Goal: Task Accomplishment & Management: Complete application form

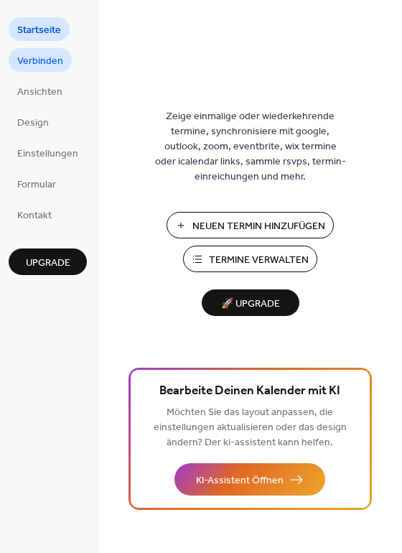
click at [49, 60] on span "Verbinden" at bounding box center [40, 61] width 46 height 15
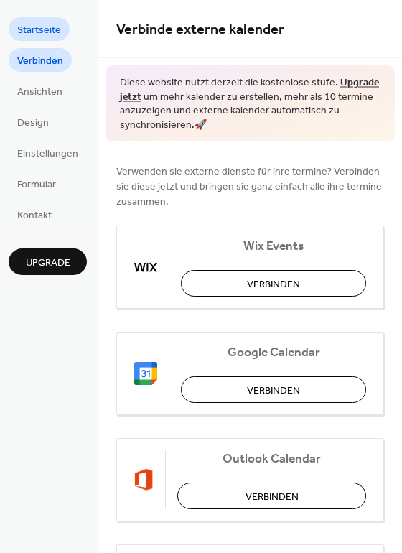
click at [42, 25] on span "Startseite" at bounding box center [39, 30] width 44 height 15
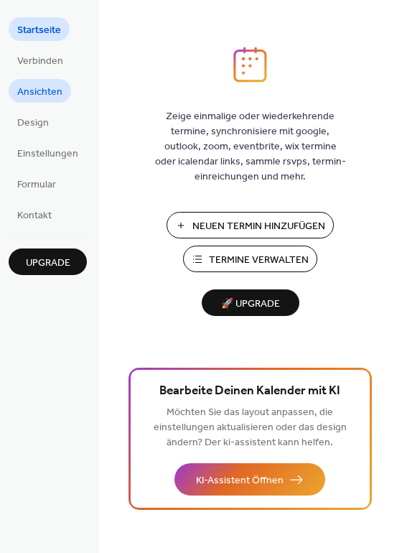
click at [39, 85] on span "Ansichten" at bounding box center [39, 92] width 45 height 15
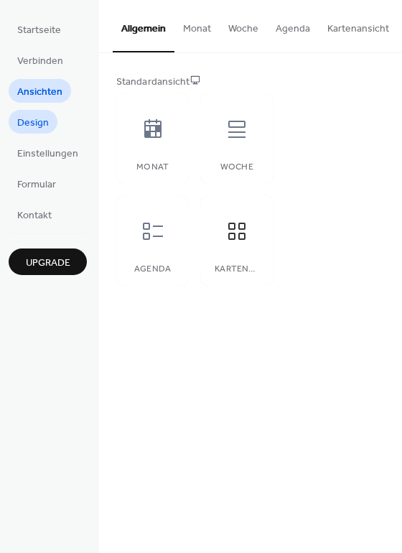
click at [38, 131] on span "Design" at bounding box center [33, 123] width 32 height 15
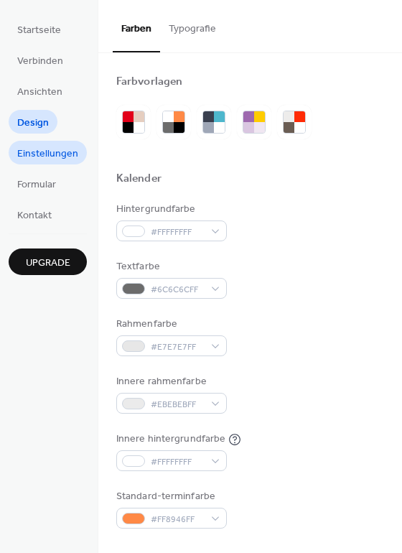
click at [37, 154] on span "Einstellungen" at bounding box center [47, 154] width 61 height 15
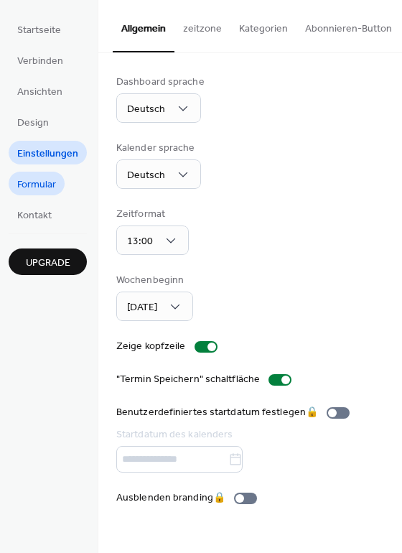
click at [48, 192] on span "Formular" at bounding box center [36, 184] width 39 height 15
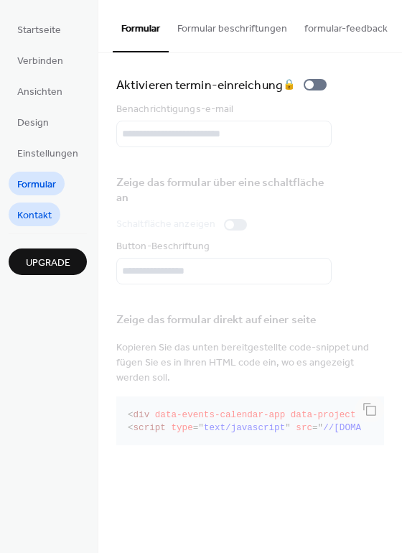
click at [40, 203] on ul "Startseite Verbinden Ansichten Design Einstellungen Formular Kontakt" at bounding box center [48, 121] width 78 height 209
click at [57, 27] on span "Startseite" at bounding box center [39, 30] width 44 height 15
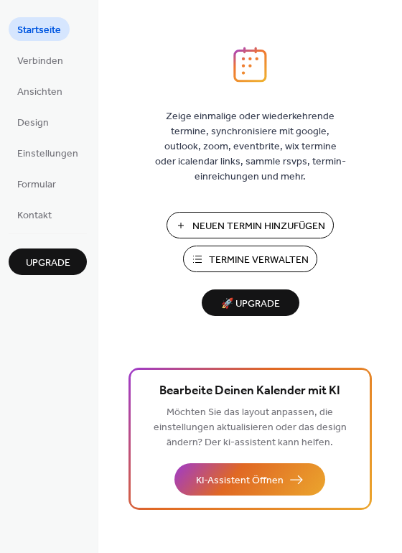
click at [201, 219] on span "Neuen Termin Hinzufügen" at bounding box center [258, 226] width 133 height 15
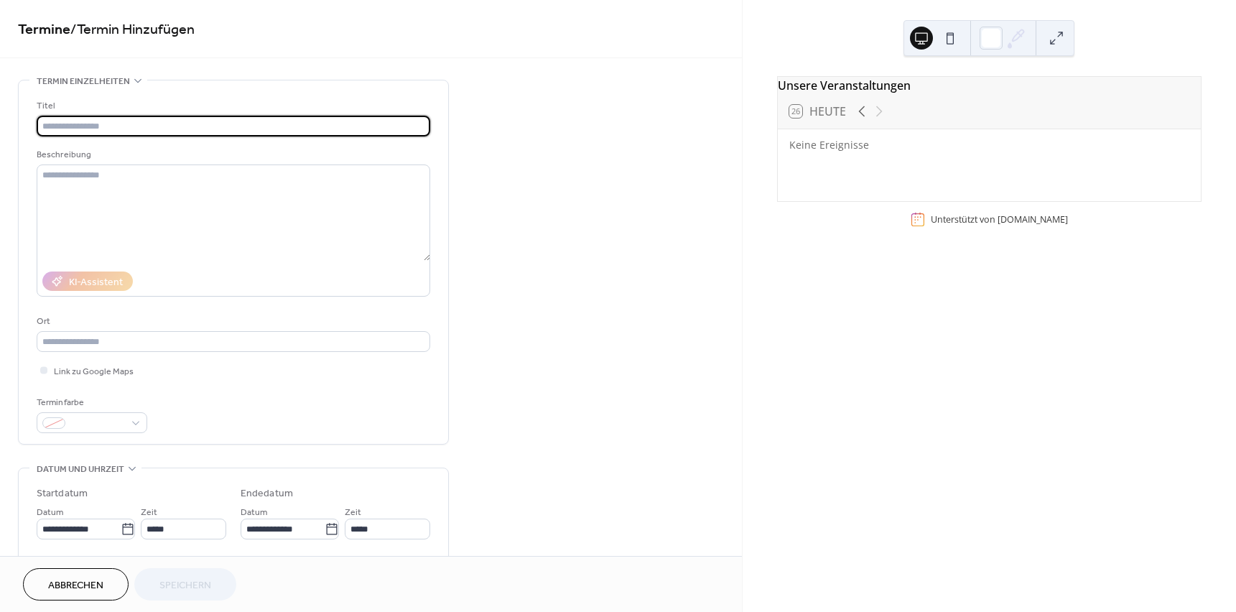
click at [147, 121] on input "text" at bounding box center [234, 126] width 394 height 21
type input "****"
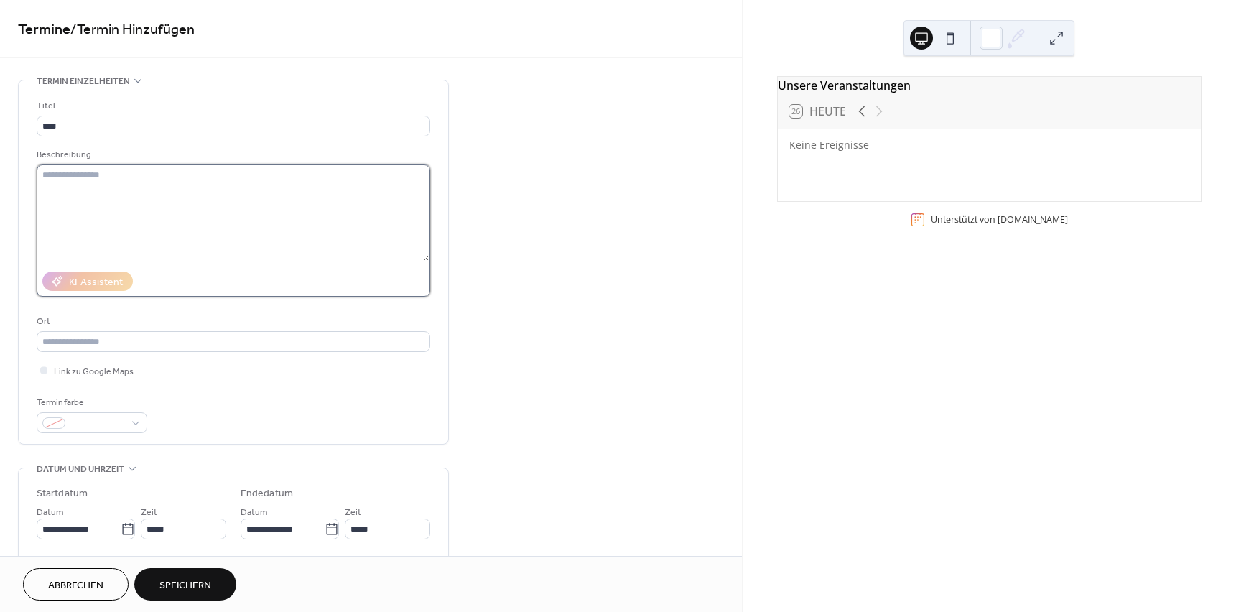
click at [292, 187] on textarea at bounding box center [234, 212] width 394 height 96
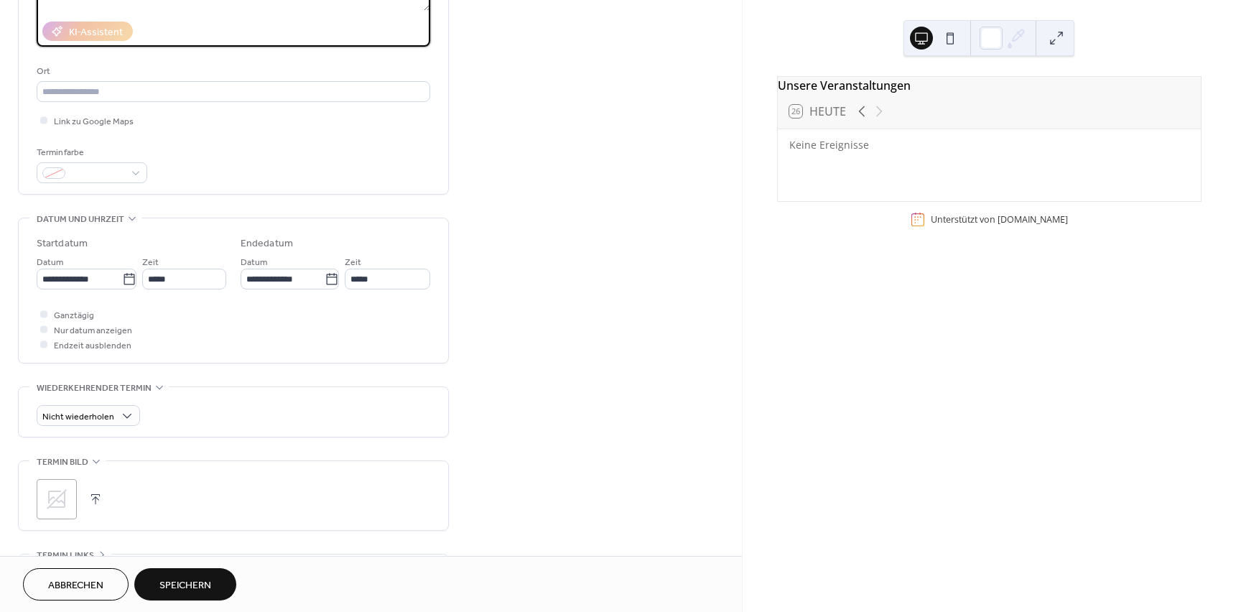
scroll to position [359, 0]
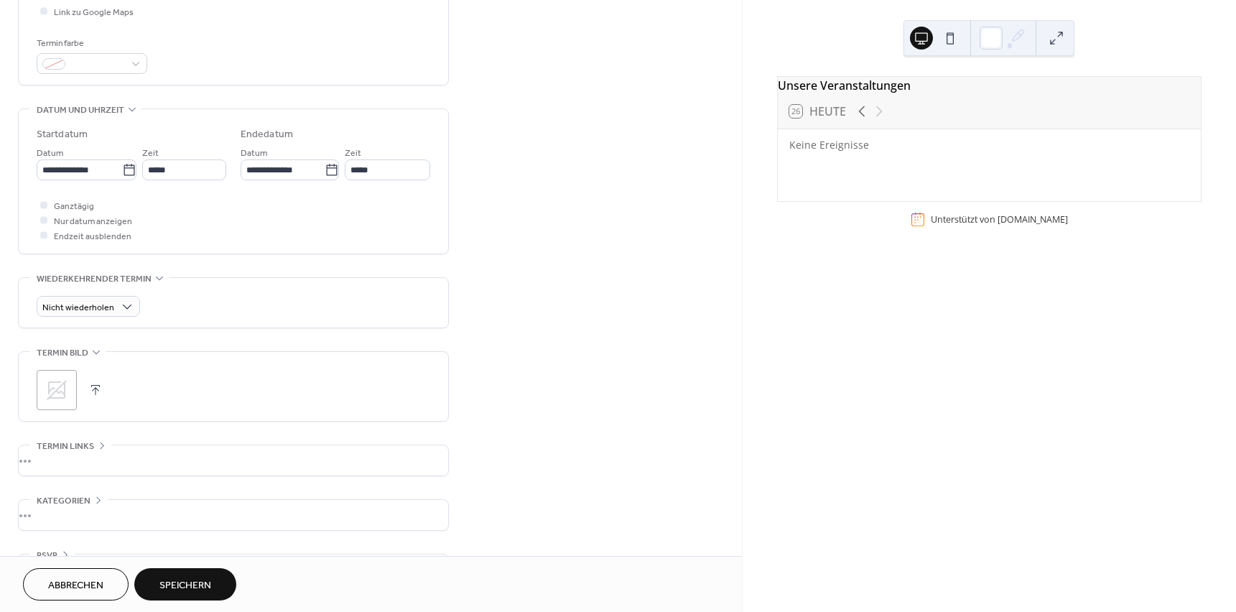
type textarea "***"
click at [201, 578] on span "Speichern" at bounding box center [185, 585] width 52 height 15
